Goal: Find specific page/section: Find specific page/section

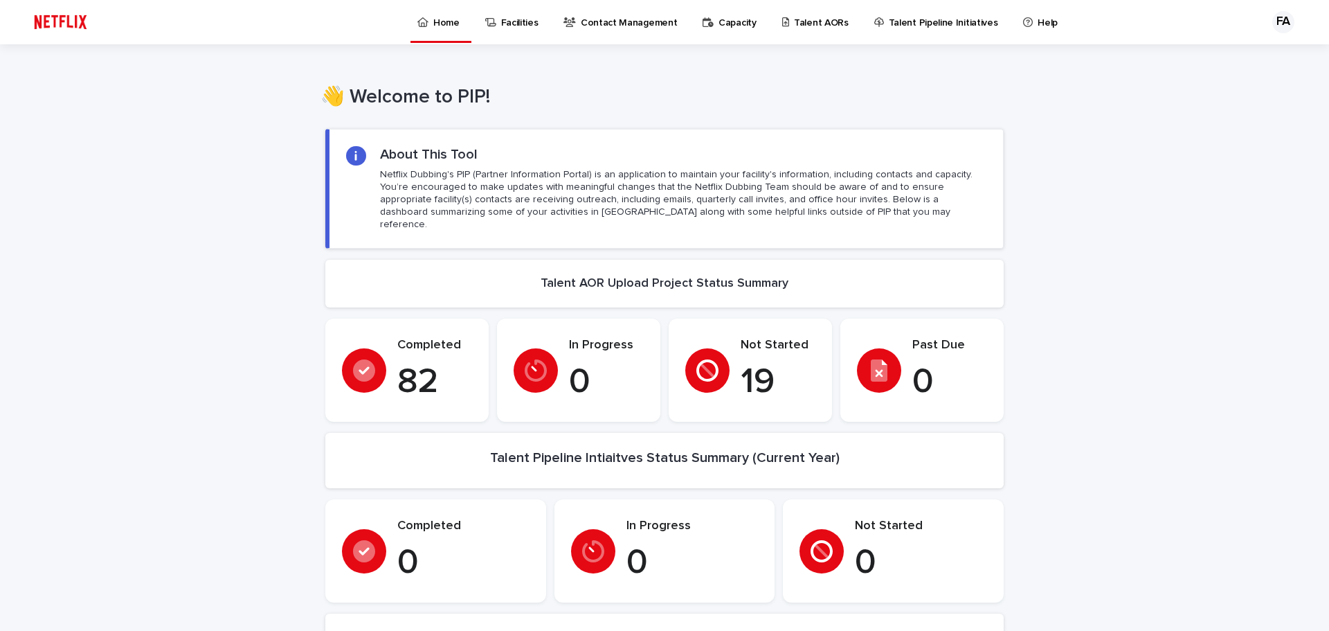
click at [813, 27] on p "Talent AORs" at bounding box center [821, 14] width 55 height 29
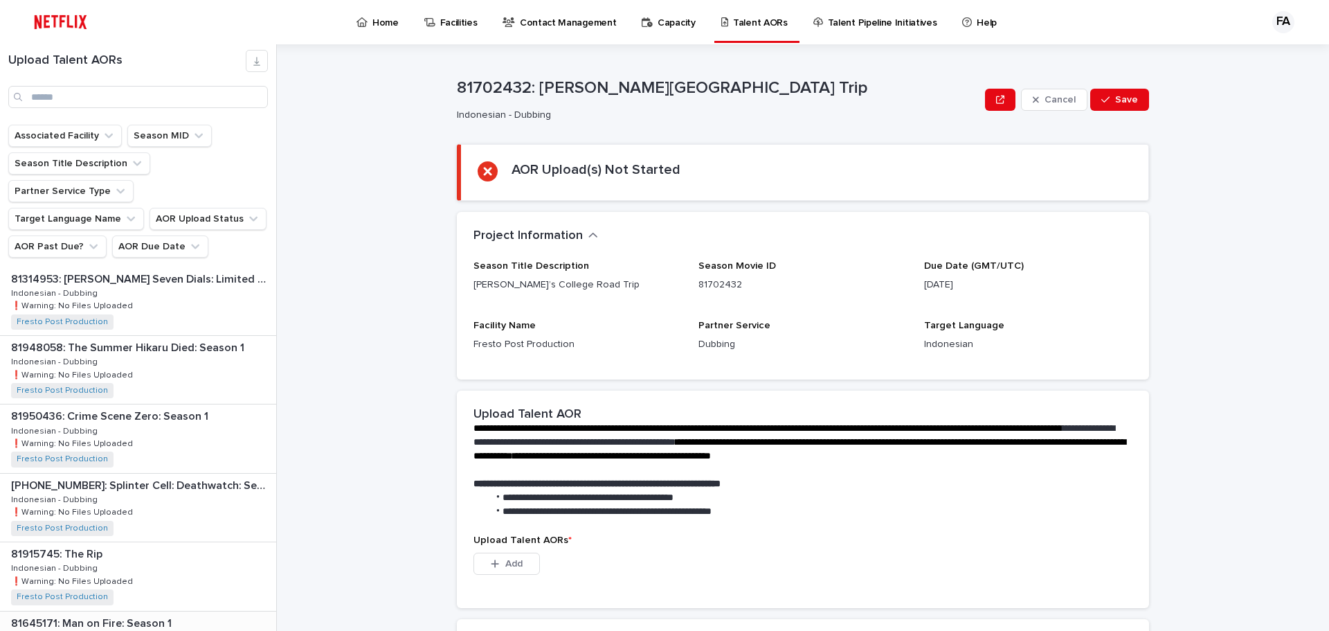
scroll to position [485, 0]
click at [123, 101] on input "Search" at bounding box center [138, 97] width 260 height 22
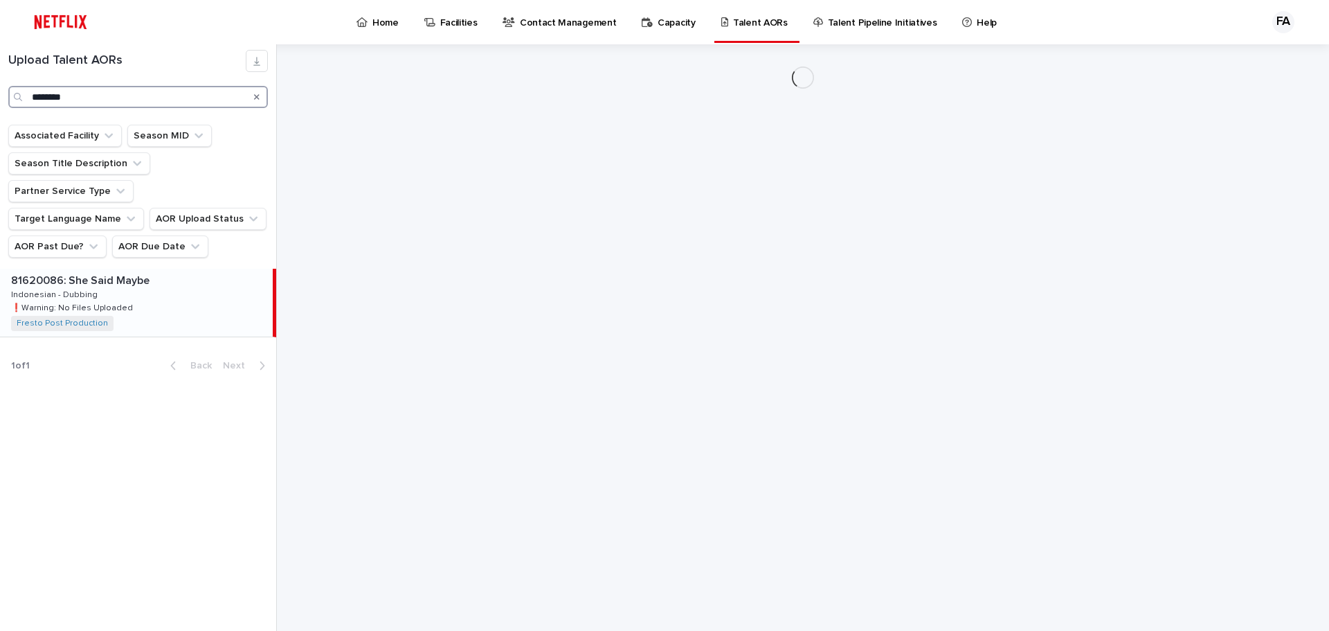
type input "********"
click at [117, 271] on div "81620086: She Said Maybe 81620086: She Said Maybe Indonesian - Dubbing Indonesi…" at bounding box center [136, 303] width 273 height 68
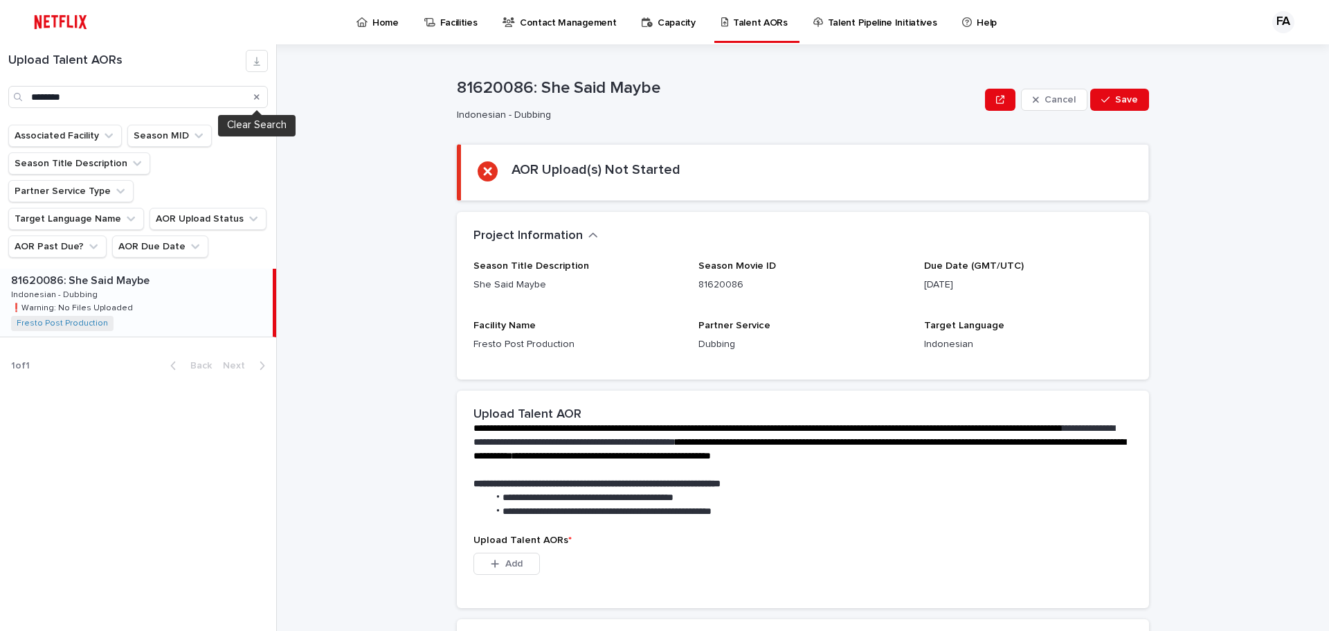
click at [257, 96] on icon "Search" at bounding box center [257, 97] width 6 height 6
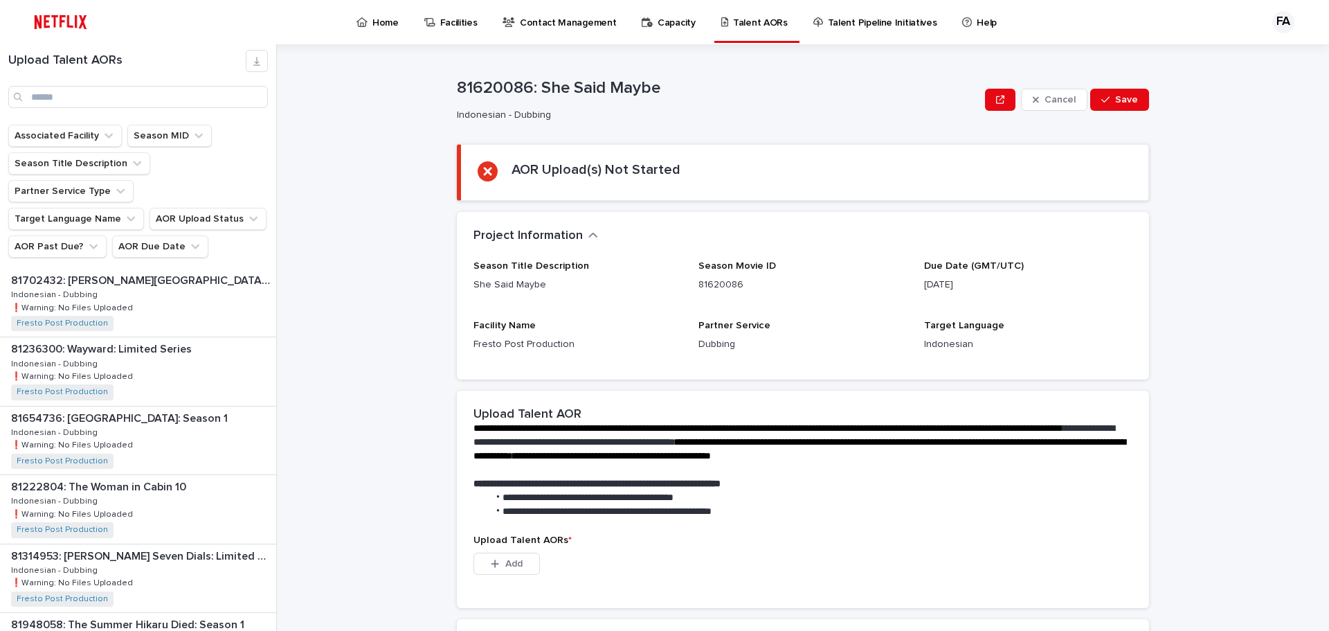
click at [373, 30] on link "Home" at bounding box center [380, 21] width 50 height 43
